Goal: Feedback & Contribution: Leave review/rating

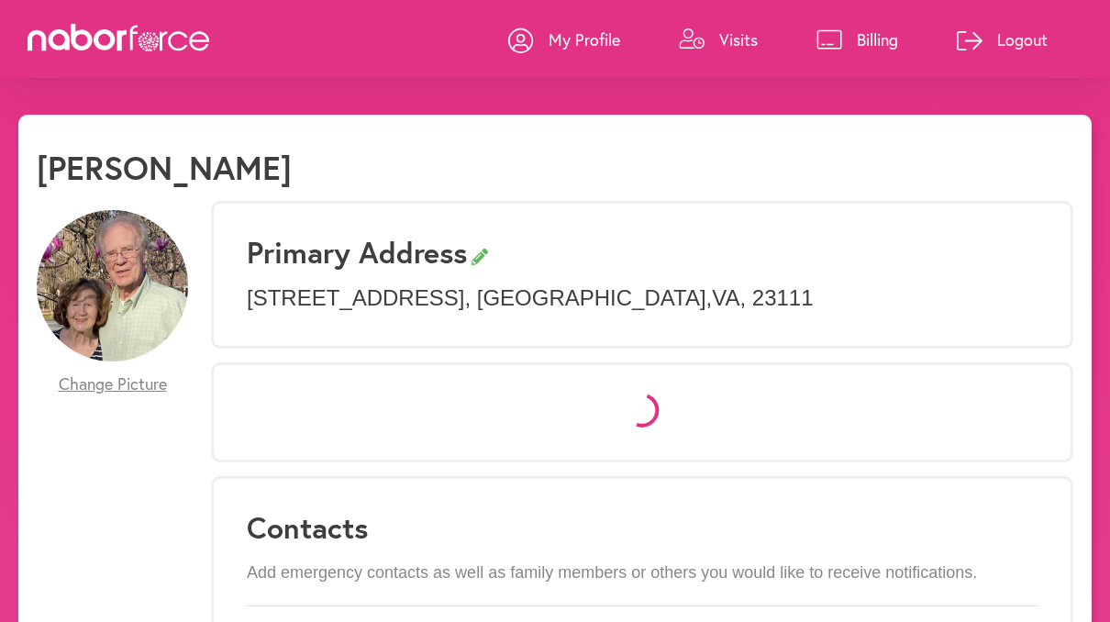
select select "*"
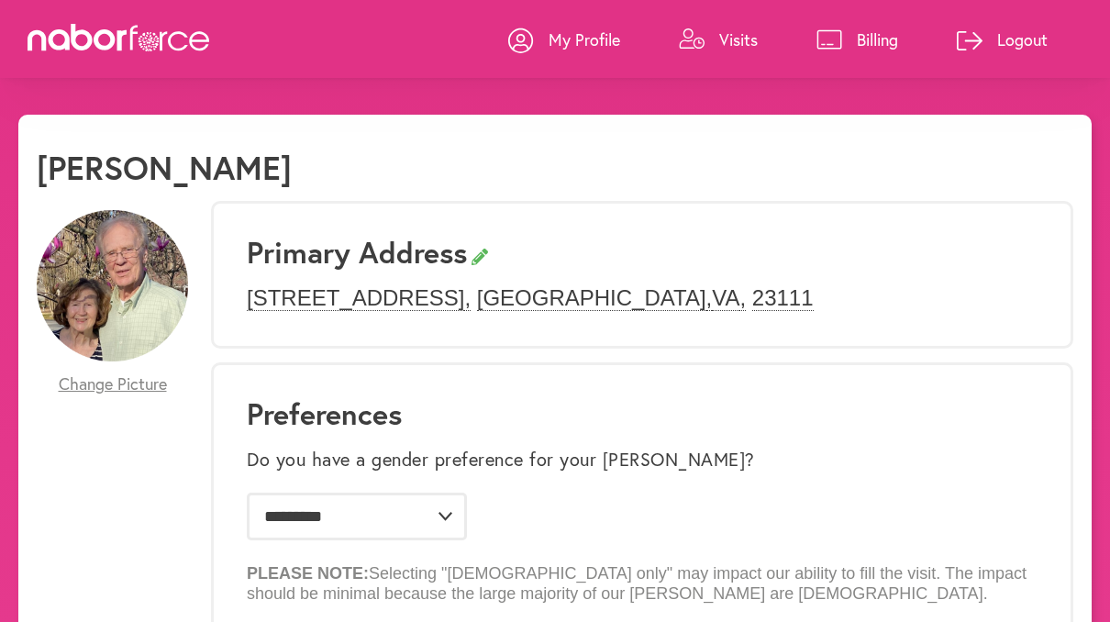
click at [719, 43] on p "Visits" at bounding box center [738, 39] width 39 height 22
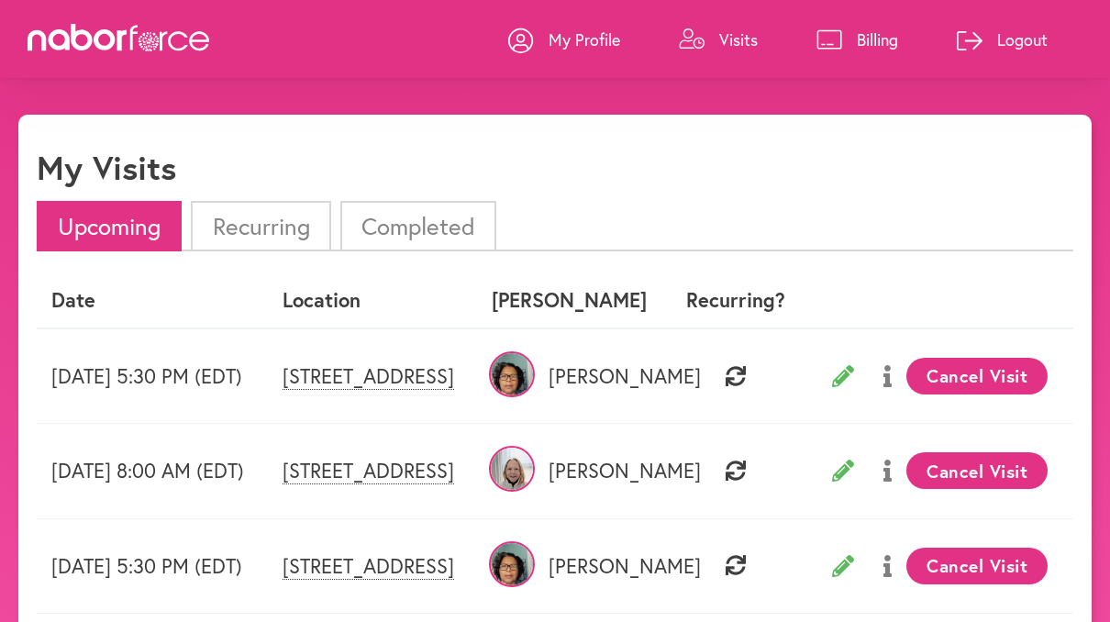
click at [404, 225] on li "Completed" at bounding box center [418, 226] width 156 height 50
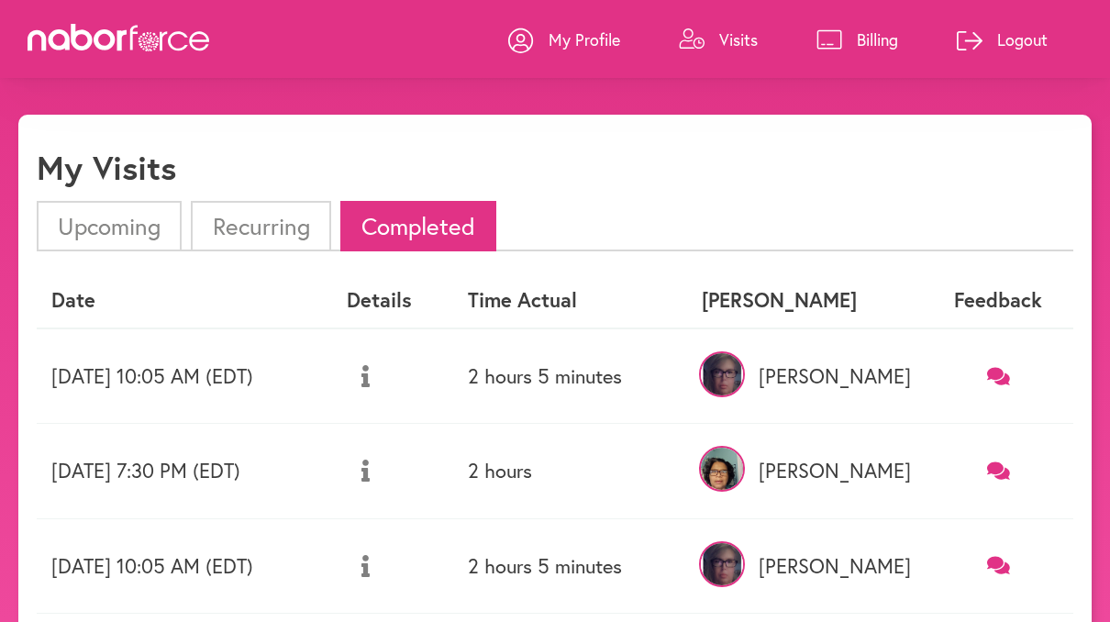
click at [1002, 379] on icon at bounding box center [998, 375] width 23 height 17
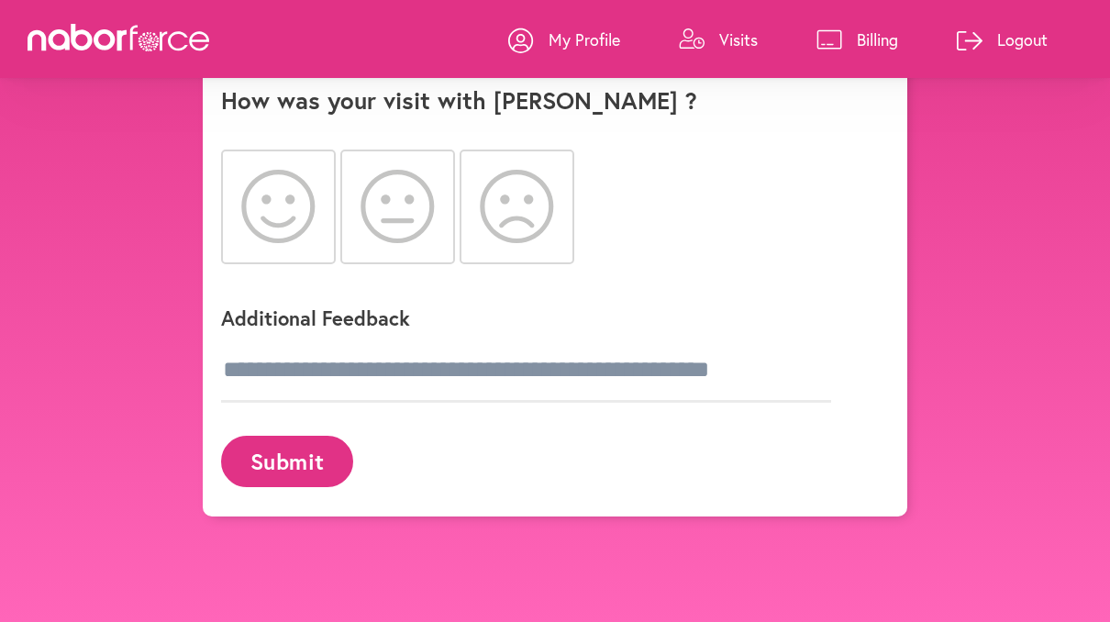
scroll to position [158, 0]
click at [527, 170] on icon at bounding box center [517, 206] width 74 height 73
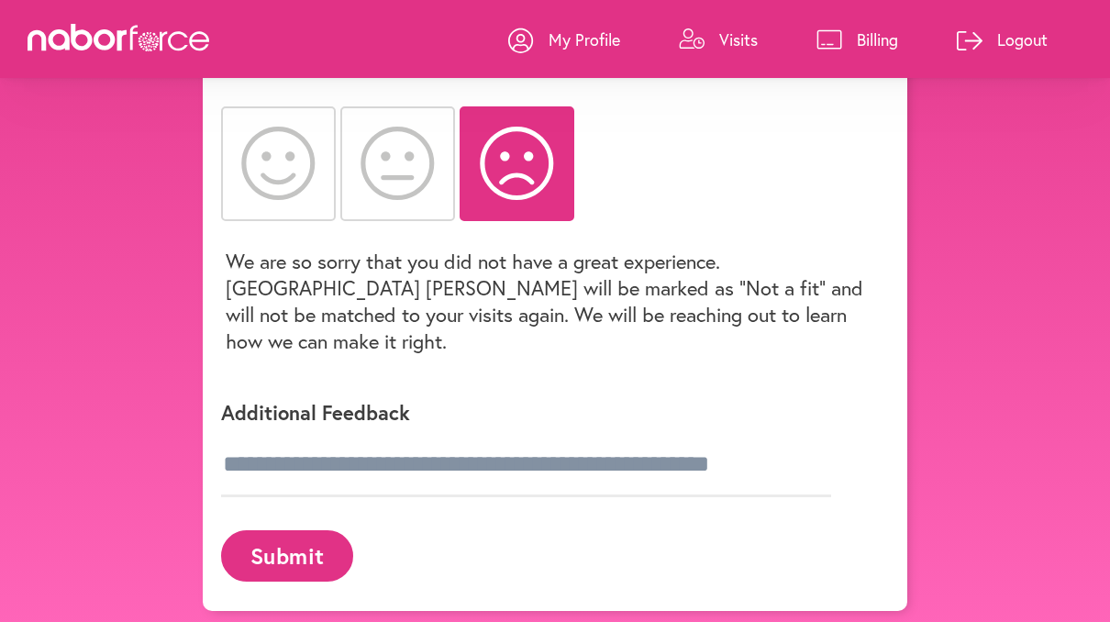
click at [285, 530] on button "Submit" at bounding box center [287, 555] width 132 height 50
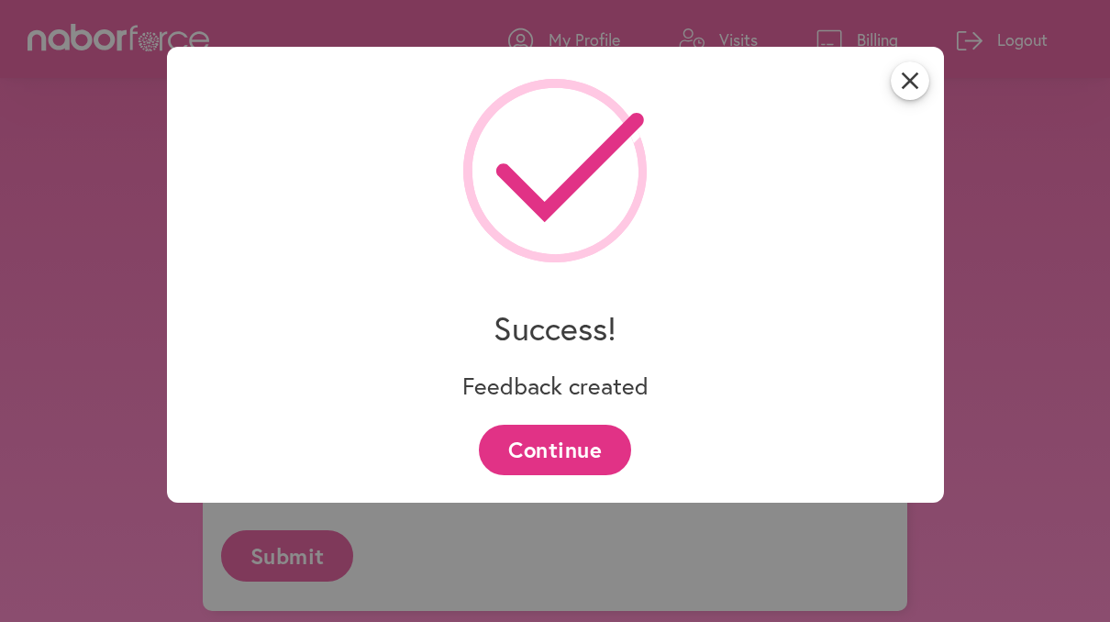
click at [554, 465] on button "Continue" at bounding box center [554, 450] width 151 height 50
